Goal: Find specific page/section: Find specific page/section

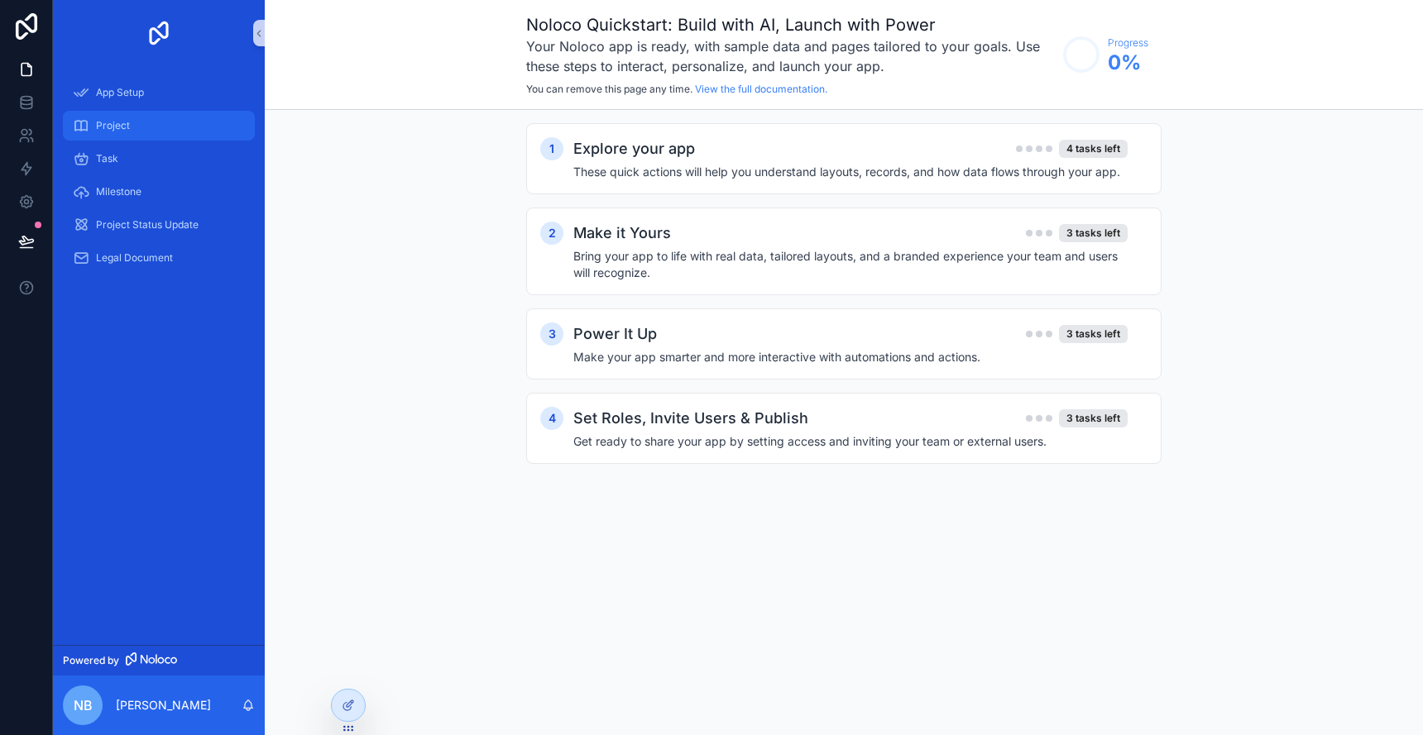
click at [175, 127] on div "Project" at bounding box center [159, 125] width 172 height 26
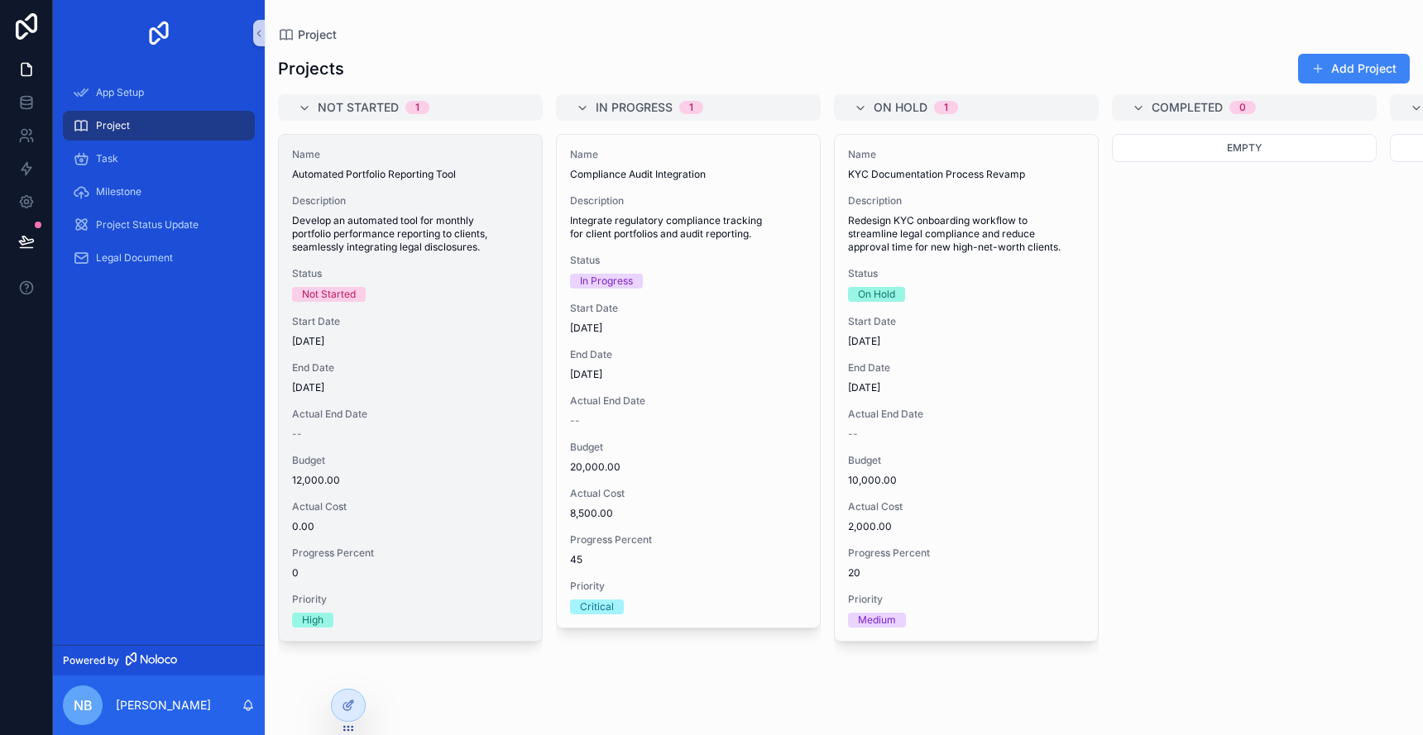
scroll to position [0, 1]
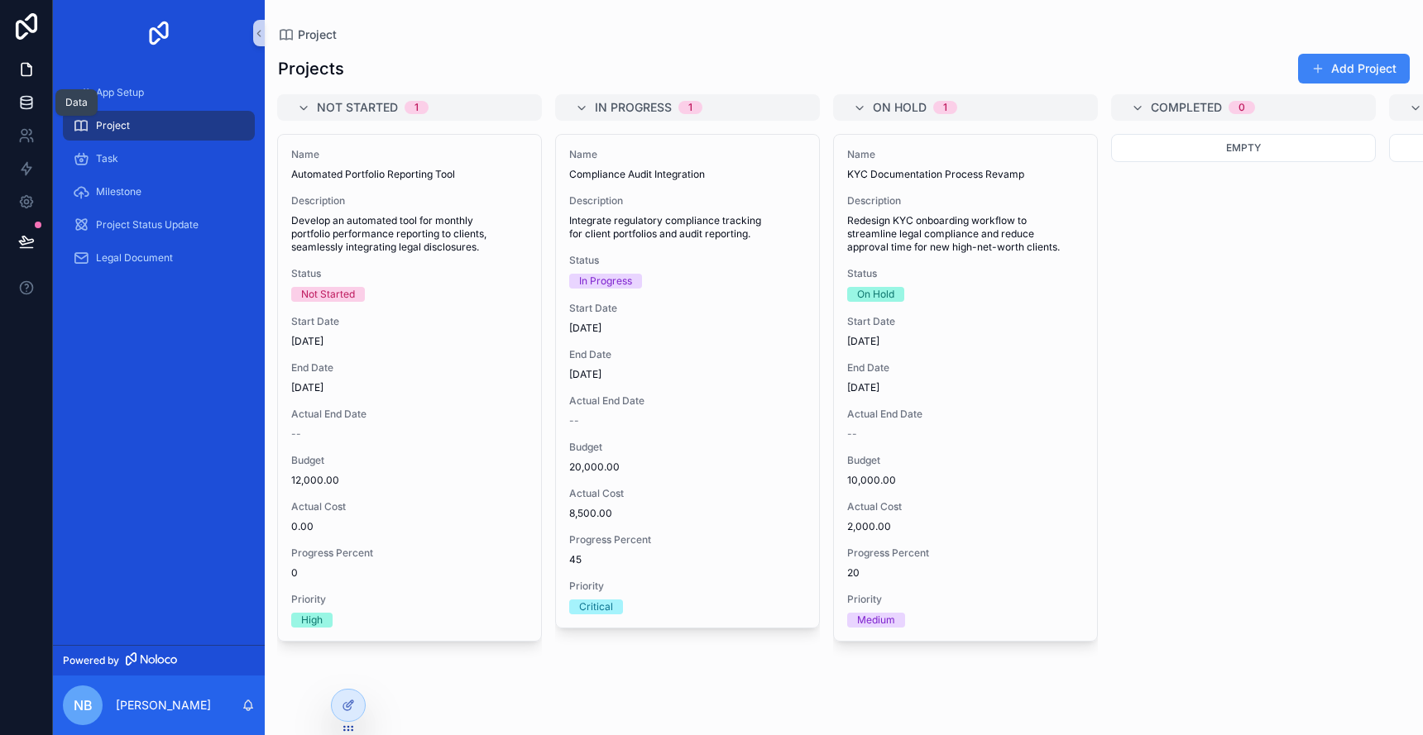
click at [30, 108] on icon at bounding box center [26, 102] width 17 height 17
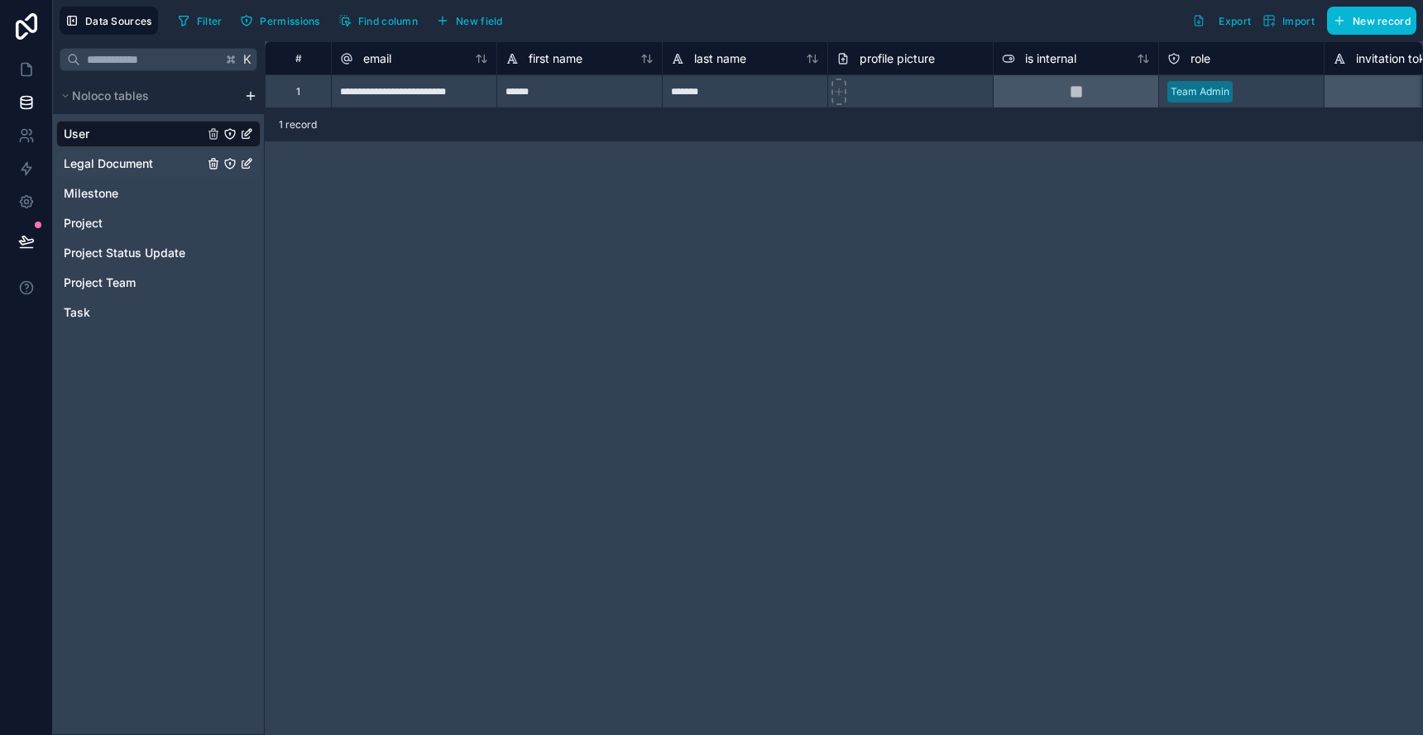
click at [173, 168] on div "Legal Document" at bounding box center [158, 164] width 204 height 26
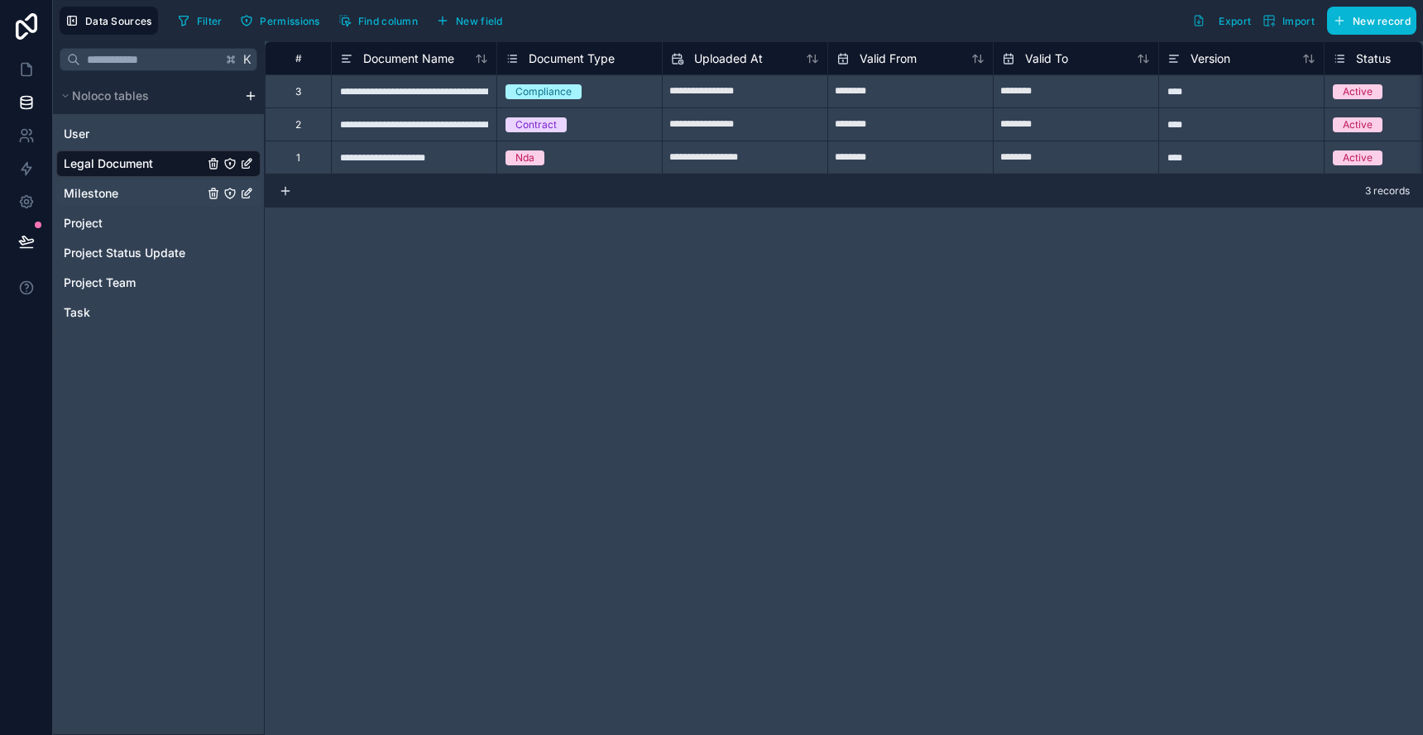
click at [174, 194] on div "Milestone" at bounding box center [158, 193] width 204 height 26
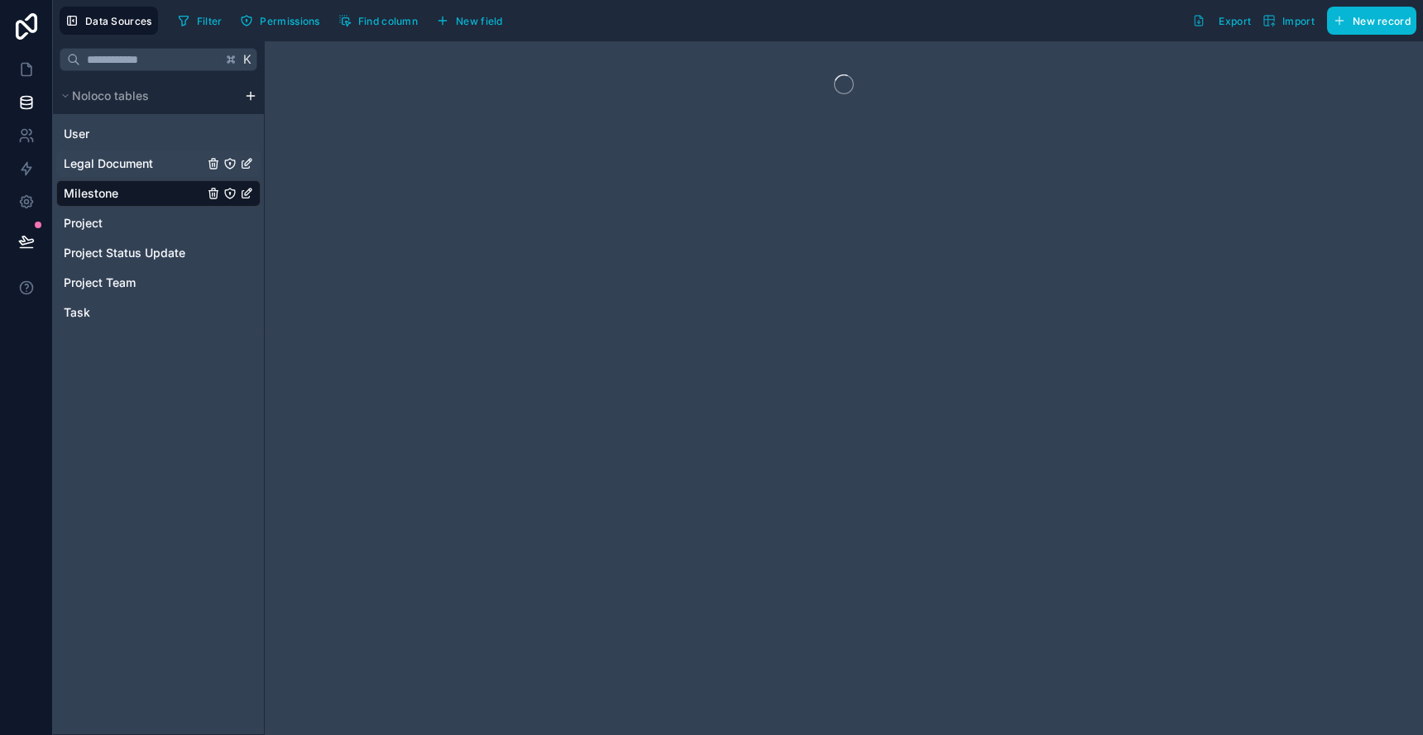
click at [163, 168] on div "Legal Document" at bounding box center [158, 164] width 204 height 26
